Goal: Transaction & Acquisition: Purchase product/service

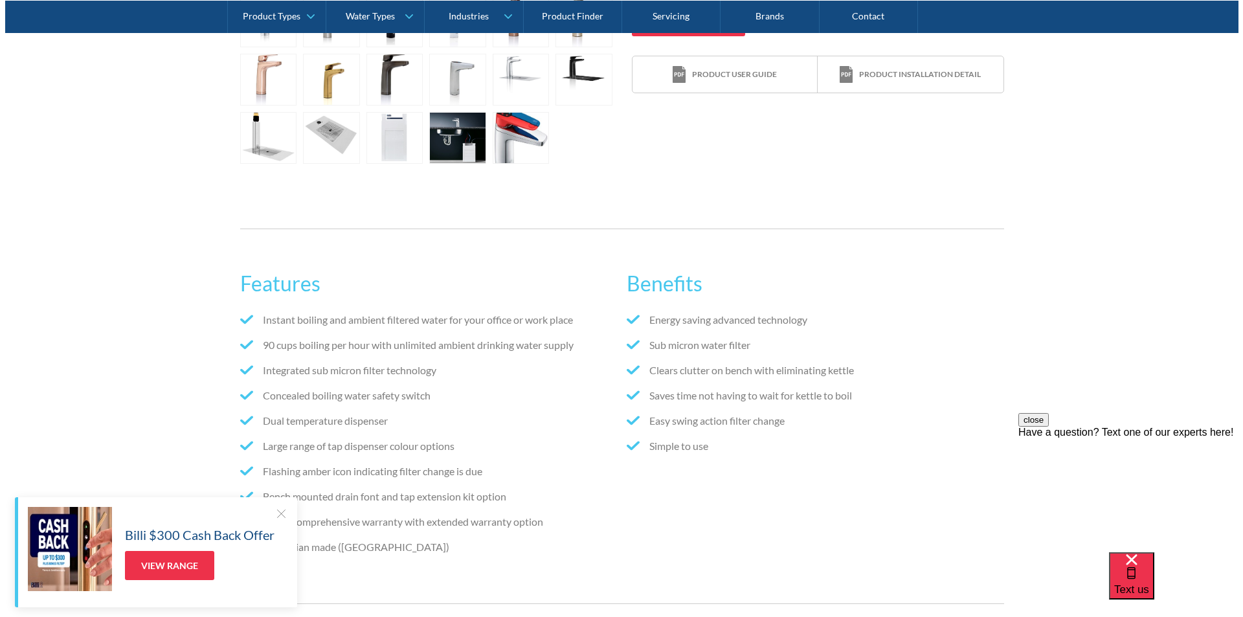
scroll to position [595, 0]
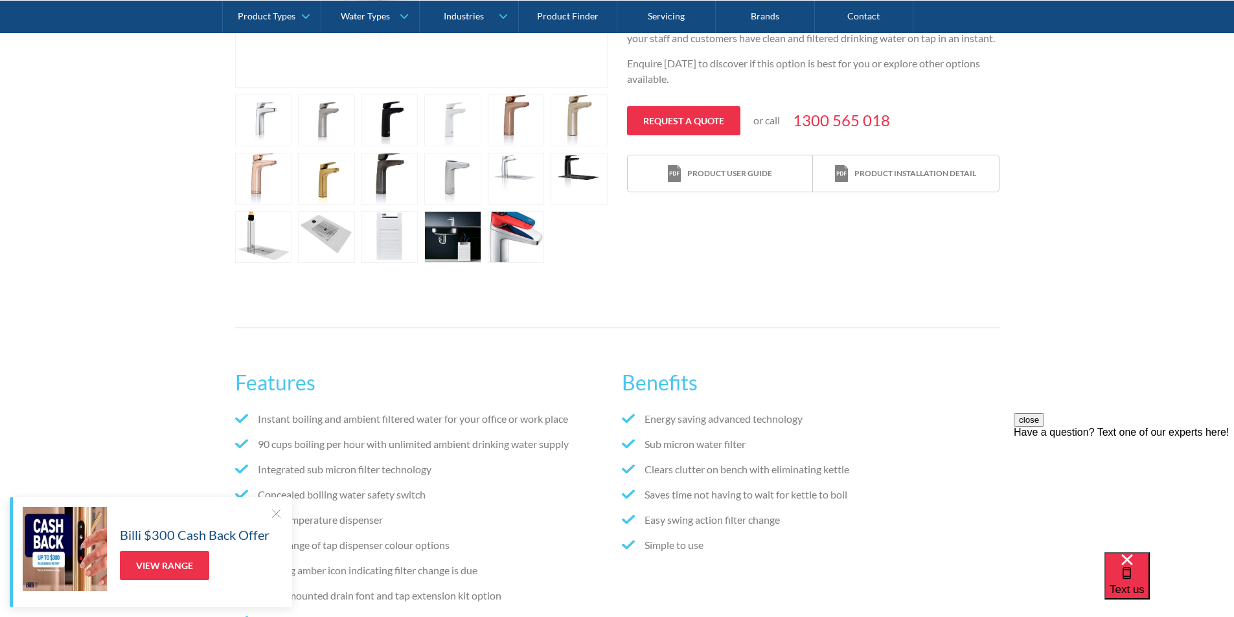
click at [521, 227] on link "open lightbox" at bounding box center [516, 237] width 57 height 52
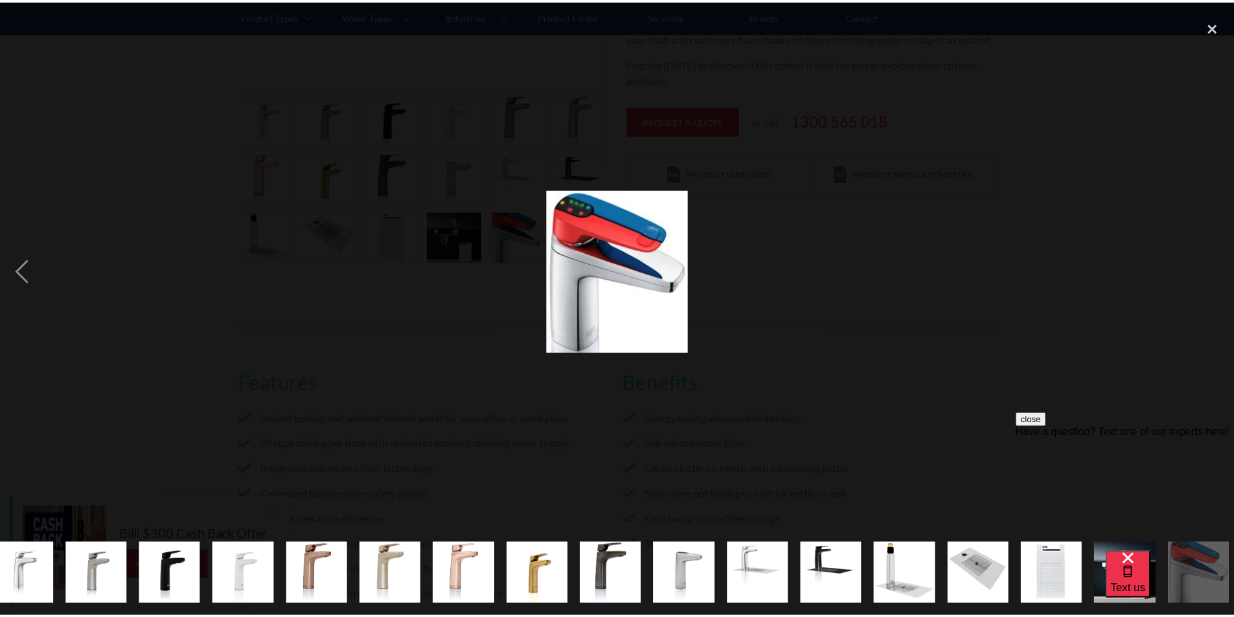
scroll to position [0, 102]
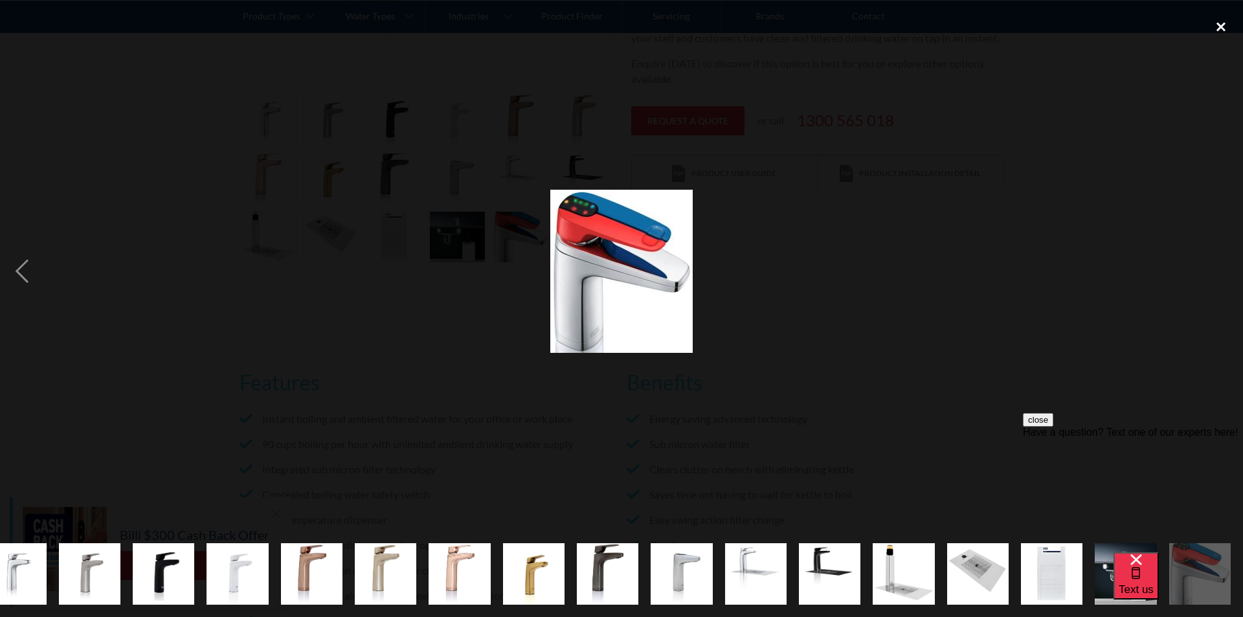
click at [1214, 30] on div "close lightbox" at bounding box center [1221, 26] width 44 height 28
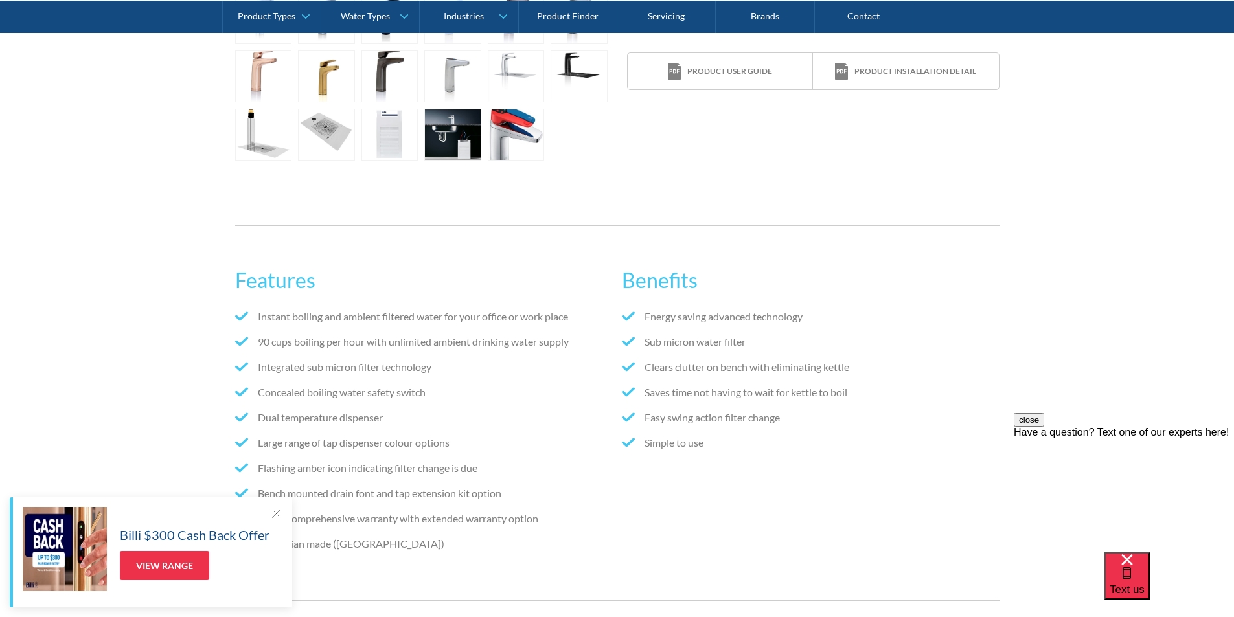
scroll to position [725, 0]
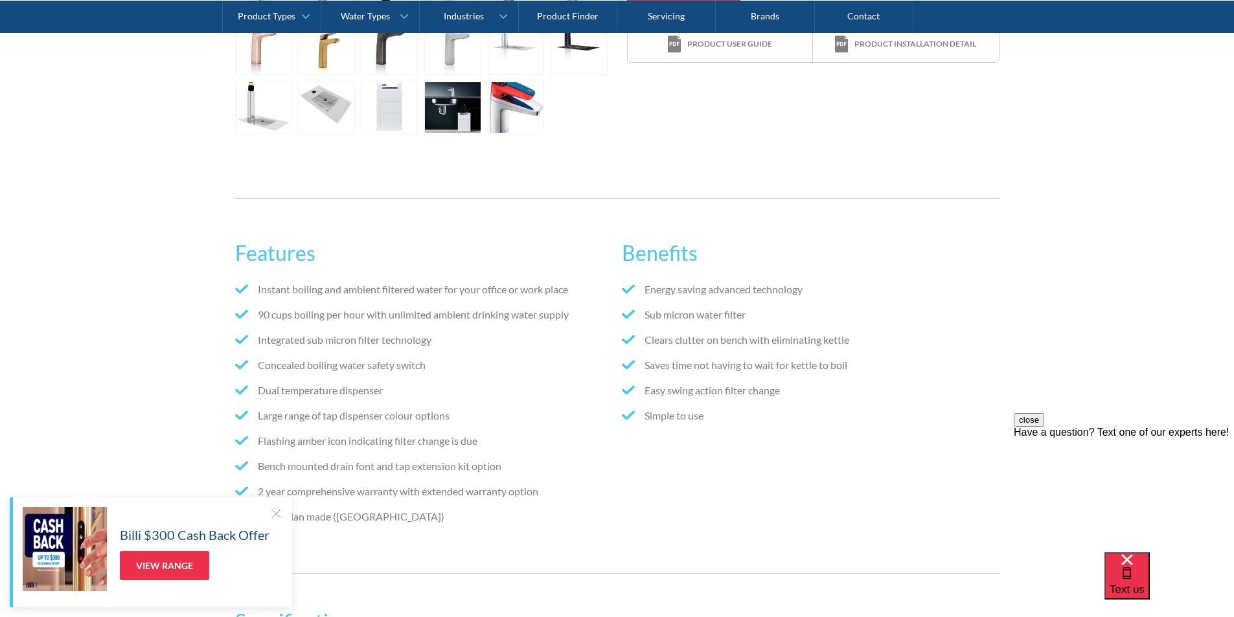
drag, startPoint x: 265, startPoint y: 512, endPoint x: 288, endPoint y: 510, distance: 23.4
click at [266, 512] on div "Billi $300 Cash Back Offer View Range" at bounding box center [195, 549] width 150 height 74
click at [288, 510] on div "Billi $300 Cash Back Offer View Range" at bounding box center [151, 552] width 282 height 110
click at [278, 514] on div at bounding box center [275, 513] width 13 height 13
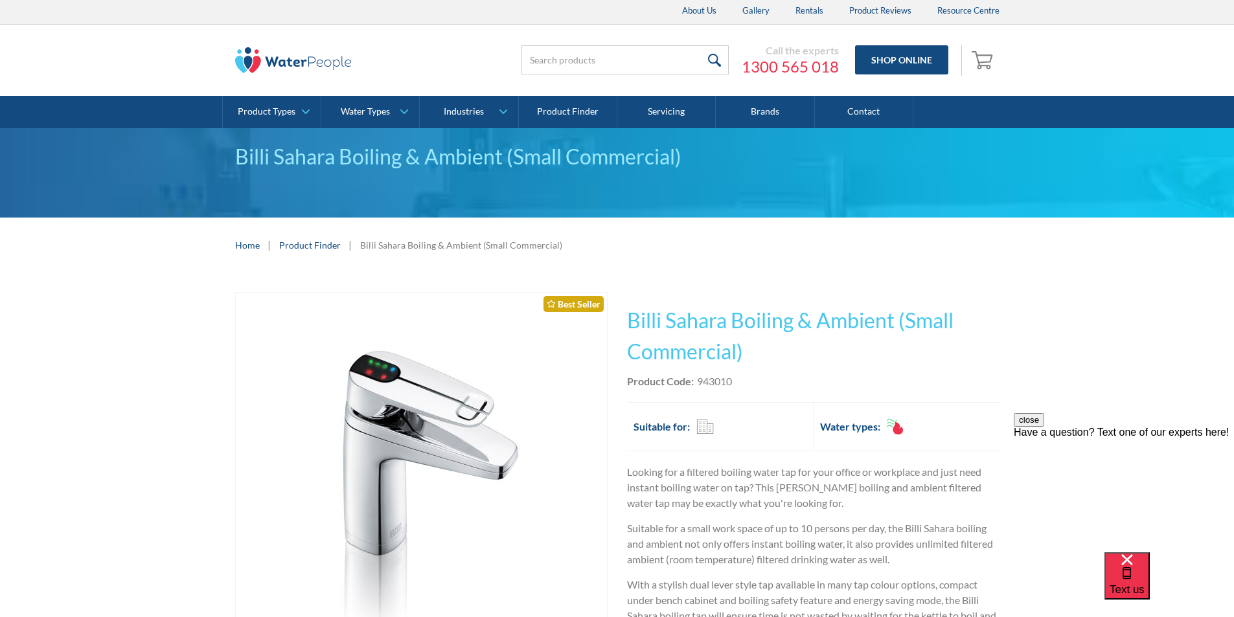
scroll to position [0, 0]
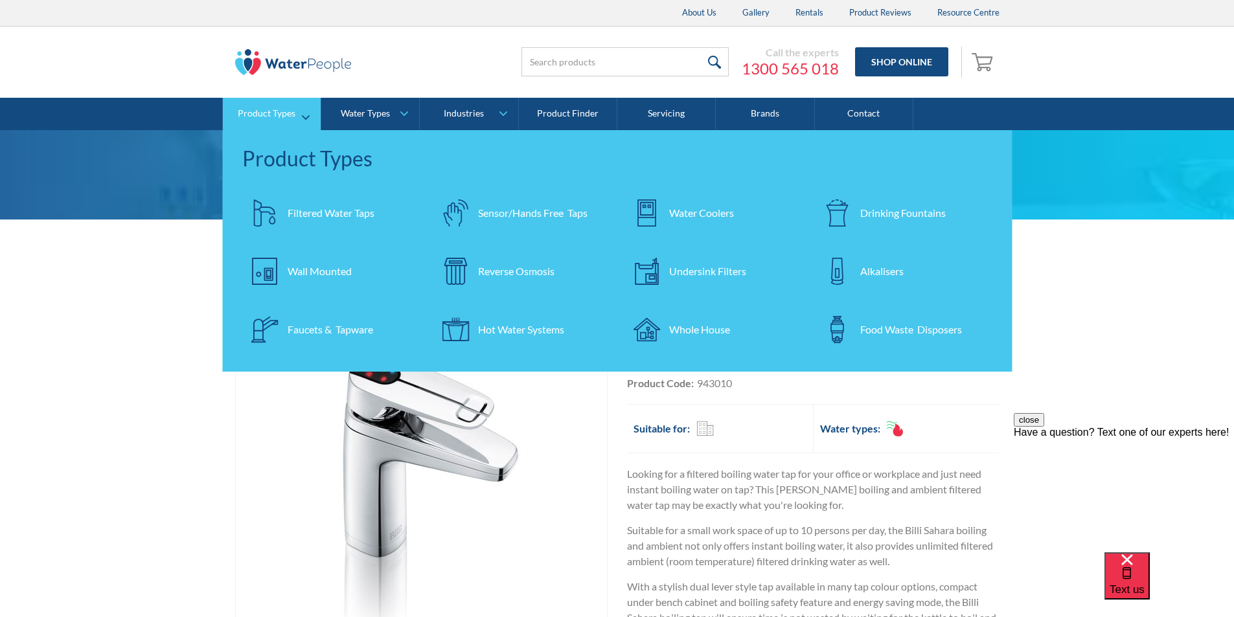
click at [360, 214] on div "Filtered Water Taps" at bounding box center [331, 213] width 87 height 16
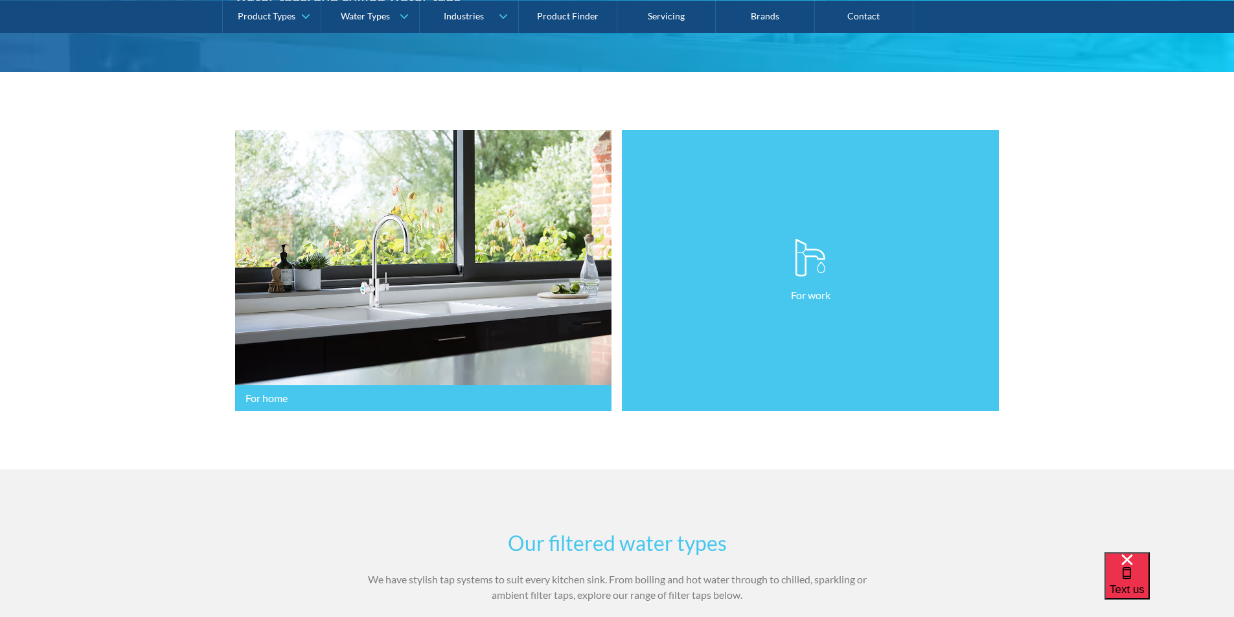
click at [859, 280] on link "For work" at bounding box center [810, 271] width 377 height 282
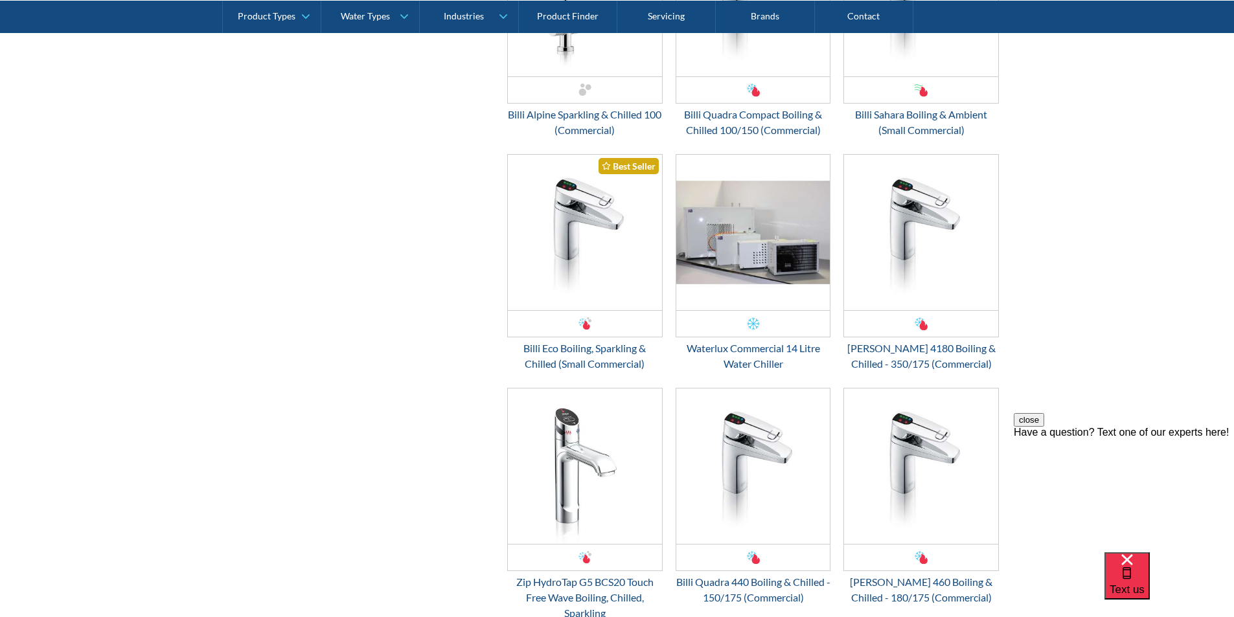
scroll to position [2267, 0]
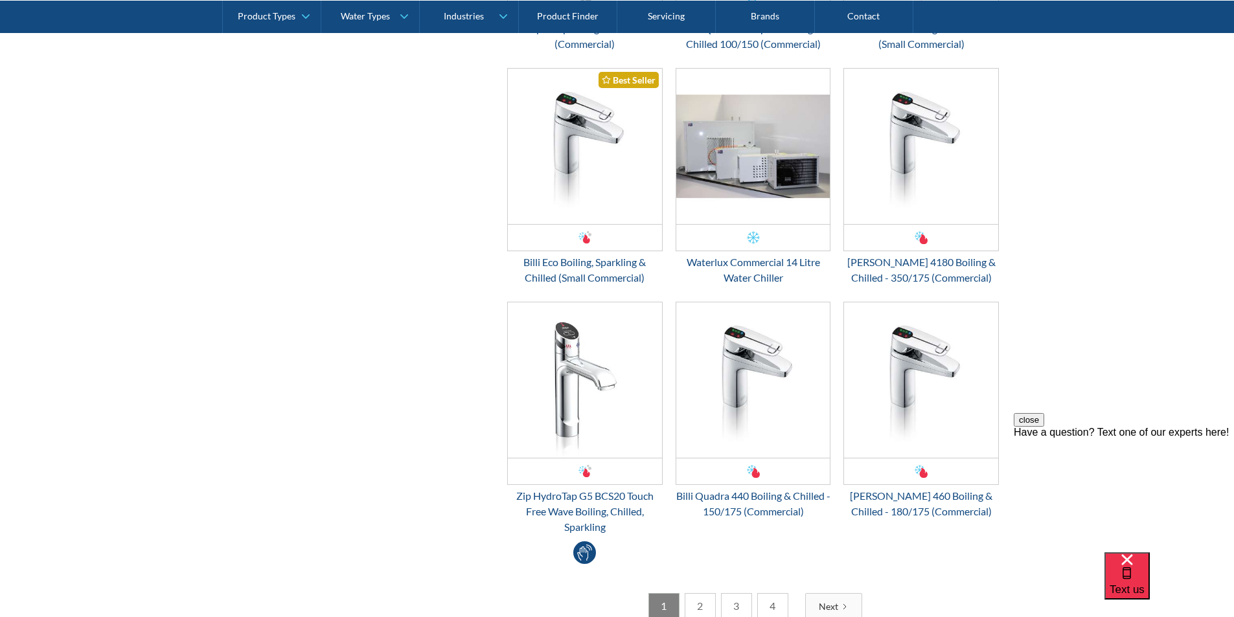
click at [706, 604] on link "2" at bounding box center [699, 606] width 31 height 27
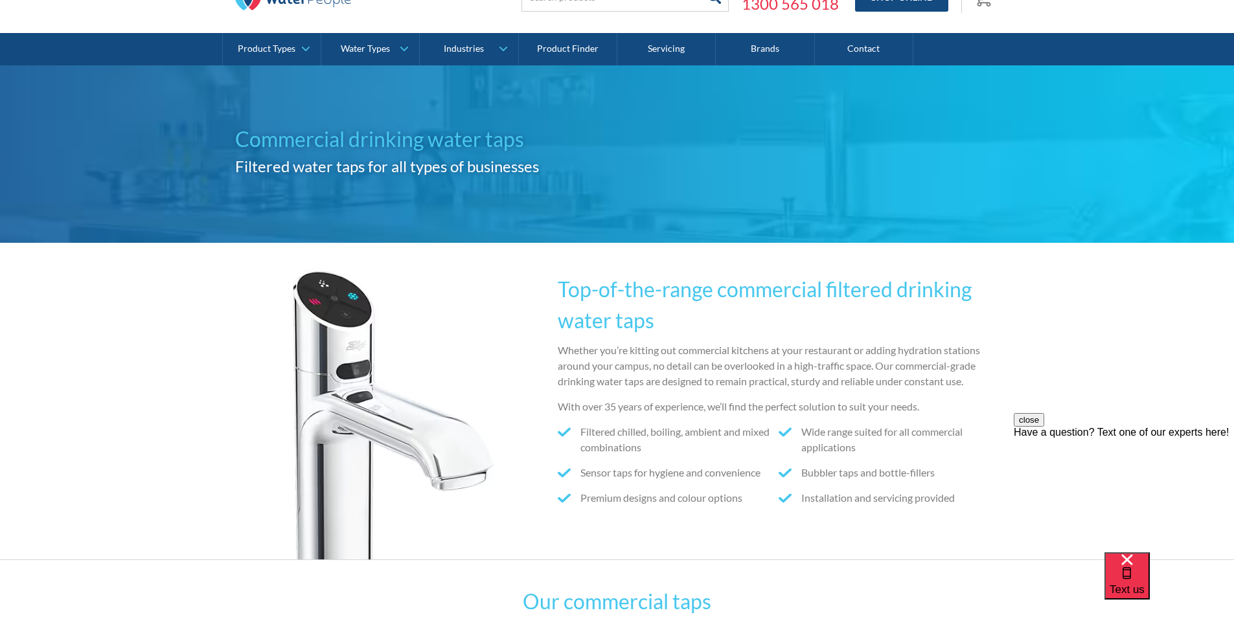
scroll to position [0, 0]
